Goal: Information Seeking & Learning: Learn about a topic

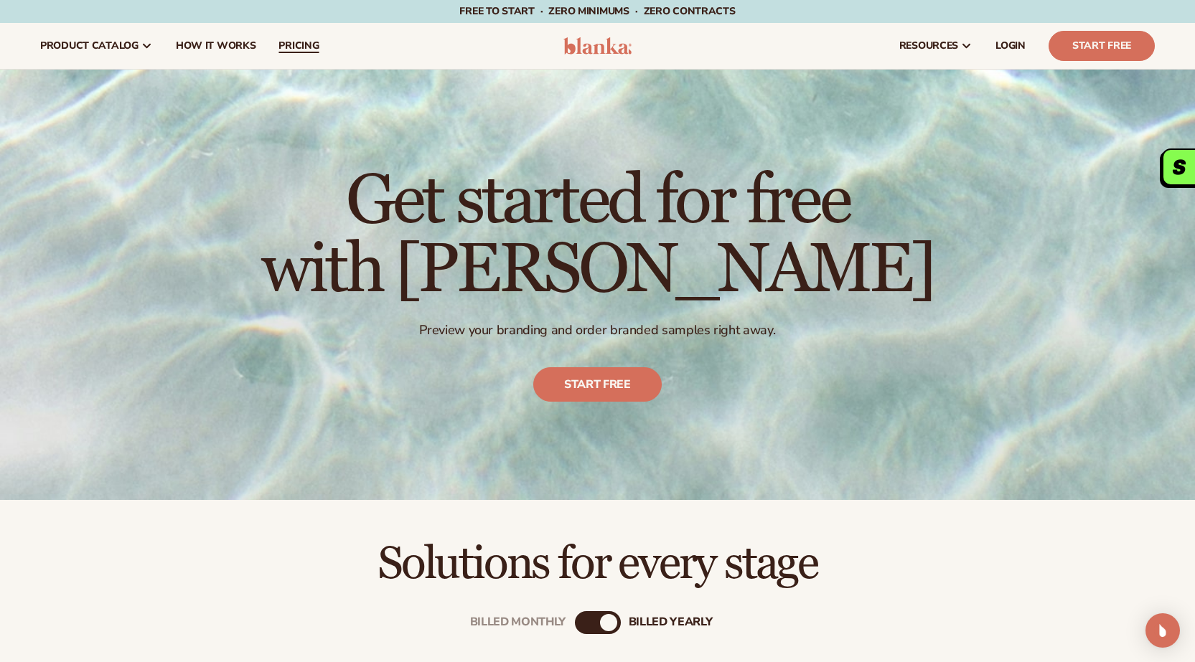
click at [312, 37] on link "pricing" at bounding box center [298, 46] width 63 height 46
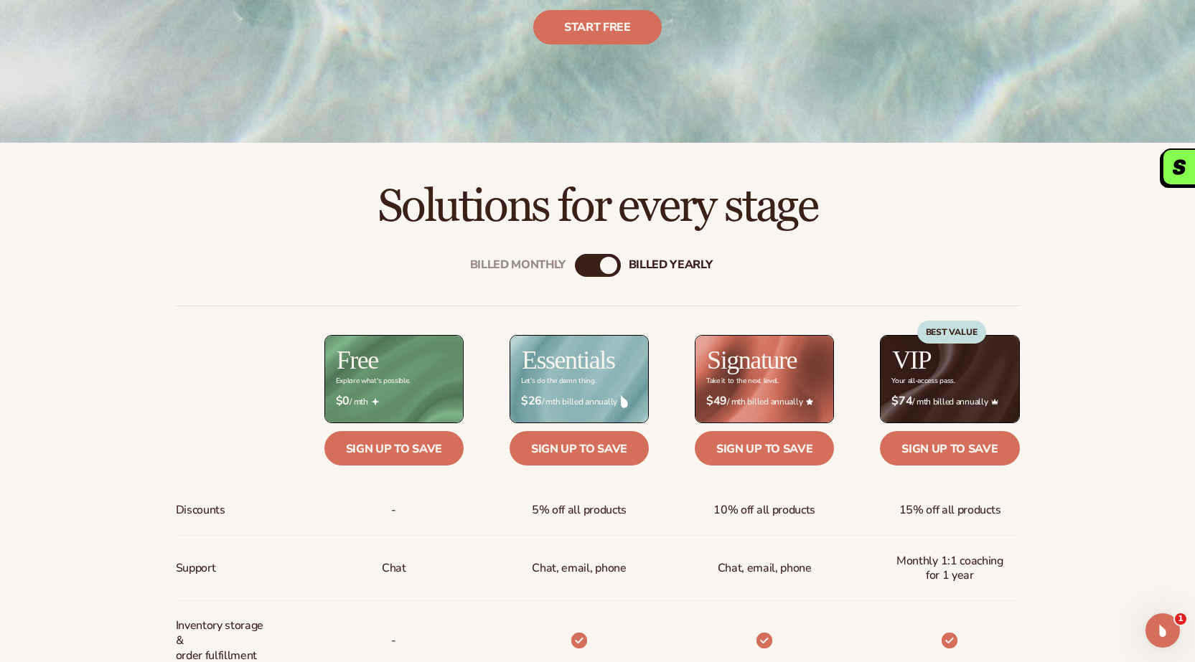
scroll to position [502, 0]
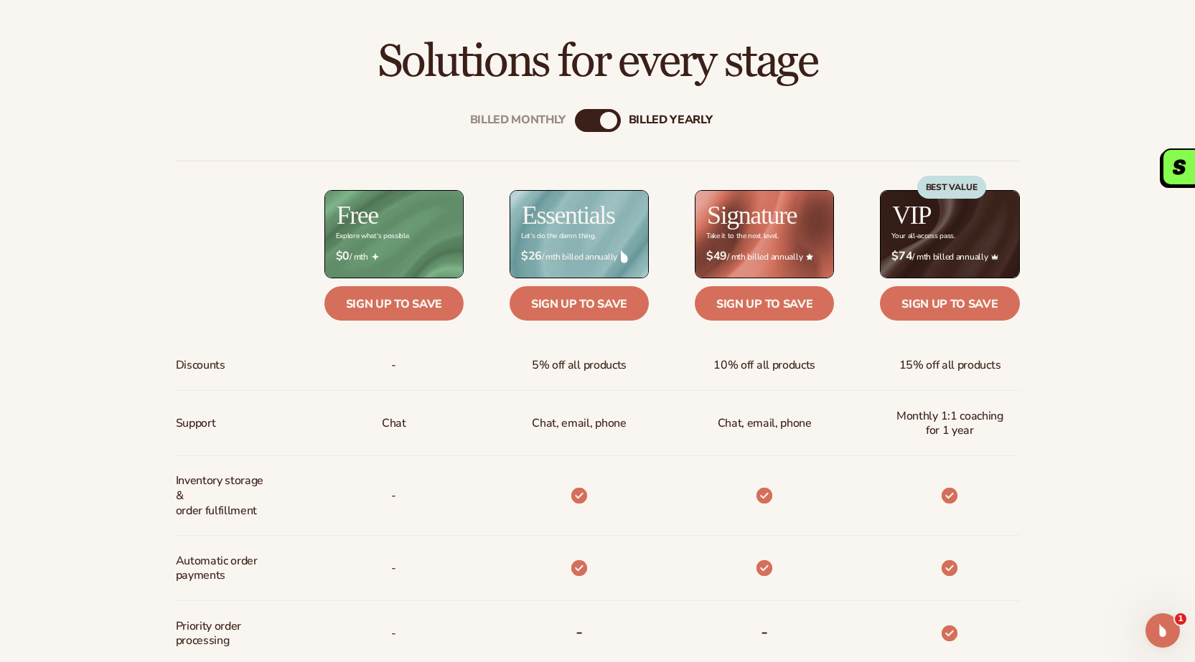
click at [599, 124] on div "Billed Monthly billed Yearly" at bounding box center [598, 120] width 46 height 23
click at [599, 123] on div "Billed Monthly billed Yearly" at bounding box center [598, 120] width 46 height 23
drag, startPoint x: 599, startPoint y: 123, endPoint x: 560, endPoint y: 121, distance: 38.9
click at [575, 123] on div "Billed Monthly billed Yearly" at bounding box center [598, 120] width 46 height 23
click at [606, 119] on div "billed Yearly" at bounding box center [608, 120] width 17 height 17
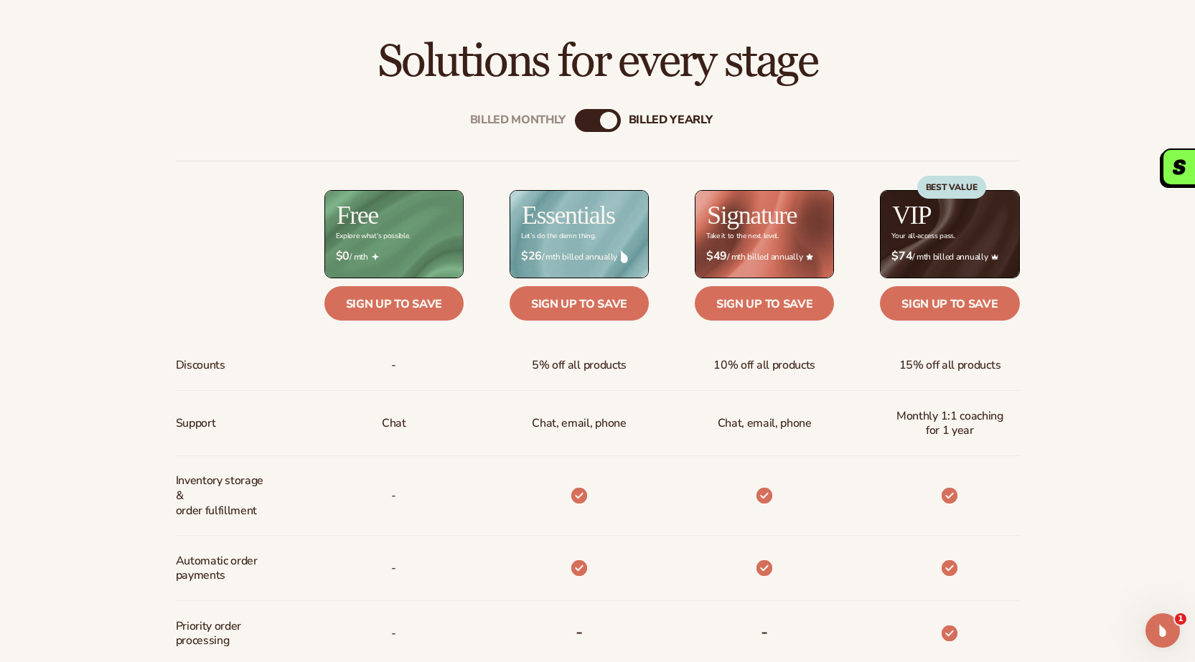
click at [606, 119] on div "billed Yearly" at bounding box center [608, 120] width 17 height 17
click at [582, 119] on div "Billed Monthly" at bounding box center [583, 120] width 17 height 17
click at [606, 118] on div "billed Yearly" at bounding box center [612, 120] width 17 height 17
click at [586, 118] on div "Billed Monthly" at bounding box center [583, 120] width 17 height 17
click at [607, 118] on div "billed Yearly" at bounding box center [612, 120] width 17 height 17
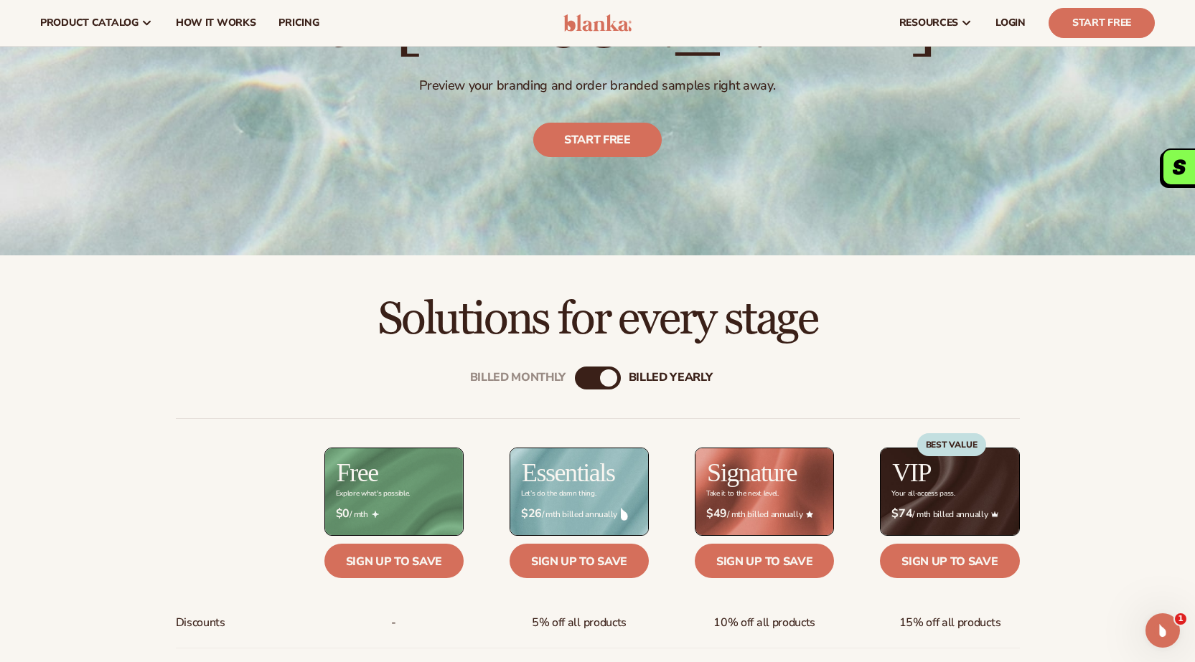
scroll to position [215, 0]
